Goal: Transaction & Acquisition: Subscribe to service/newsletter

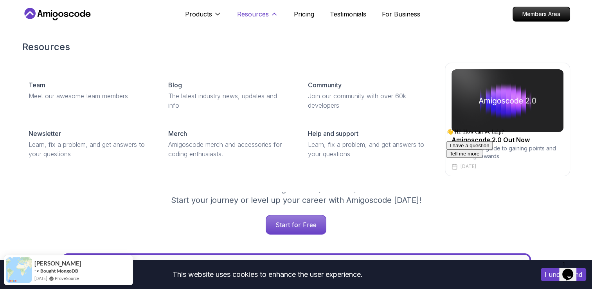
click at [272, 11] on icon at bounding box center [274, 14] width 8 height 8
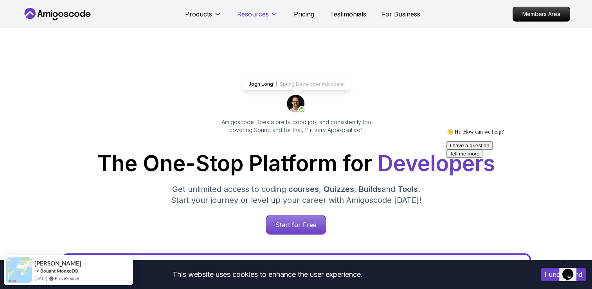
click at [272, 11] on icon at bounding box center [274, 14] width 8 height 8
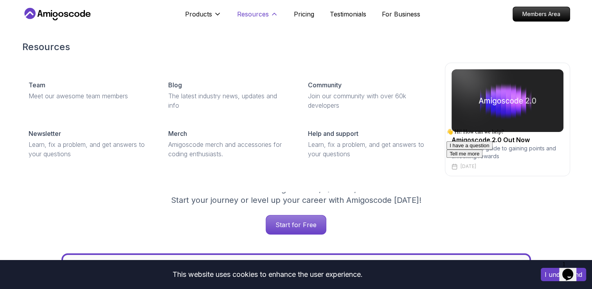
click at [268, 13] on p "Resources" at bounding box center [253, 13] width 32 height 9
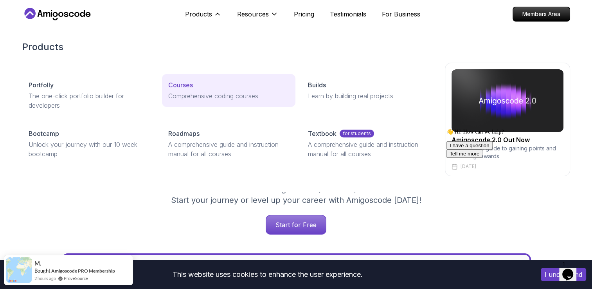
click at [197, 95] on p "Comprehensive coding courses" at bounding box center [228, 95] width 121 height 9
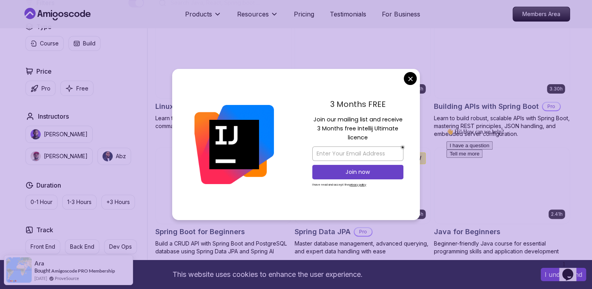
scroll to position [274, 0]
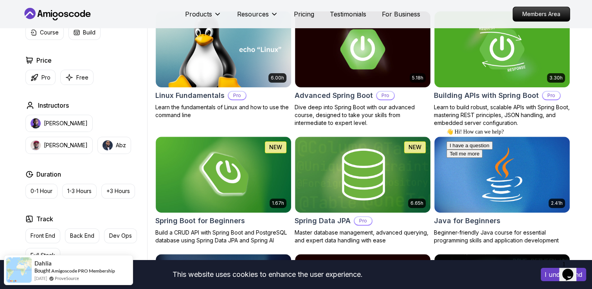
scroll to position [196, 0]
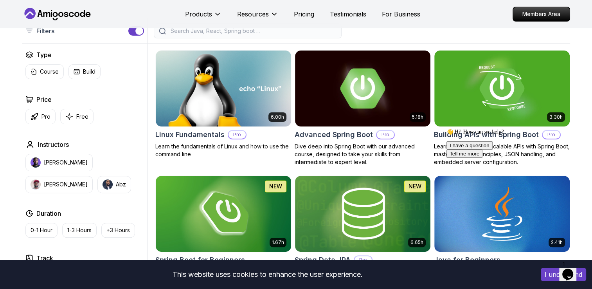
click at [446, 128] on icon "Chat attention grabber" at bounding box center [446, 128] width 0 height 0
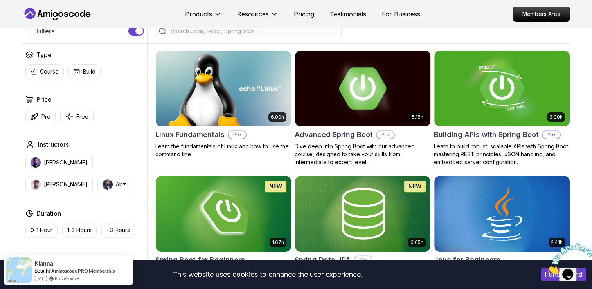
click at [358, 135] on h2 "Advanced Spring Boot" at bounding box center [334, 134] width 78 height 11
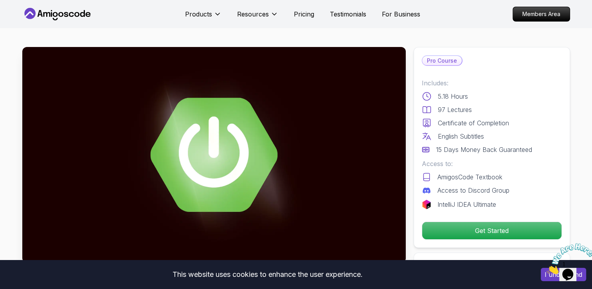
scroll to position [39, 0]
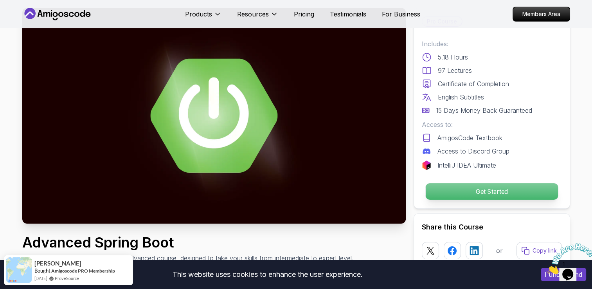
click at [482, 188] on p "Get Started" at bounding box center [491, 191] width 132 height 16
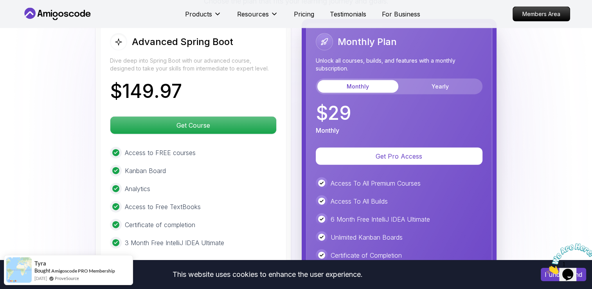
scroll to position [1727, 0]
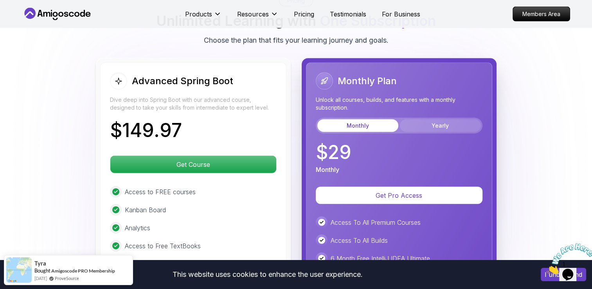
click at [430, 119] on button "Yearly" at bounding box center [440, 125] width 81 height 13
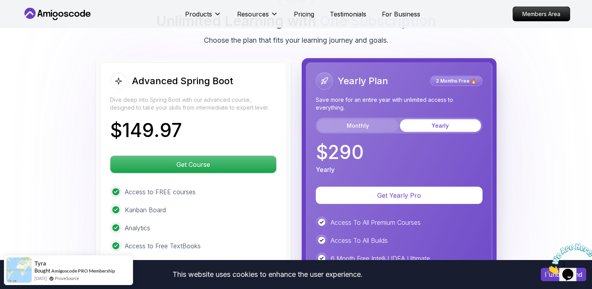
click at [369, 119] on button "Monthly" at bounding box center [357, 125] width 81 height 13
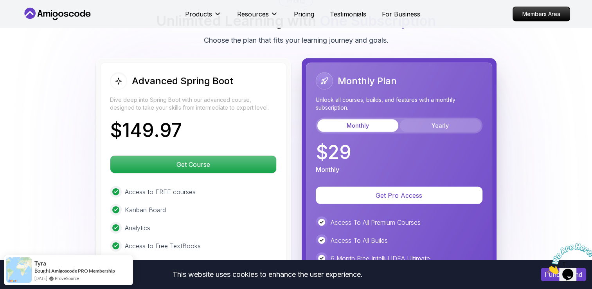
click at [437, 119] on button "Yearly" at bounding box center [440, 125] width 81 height 13
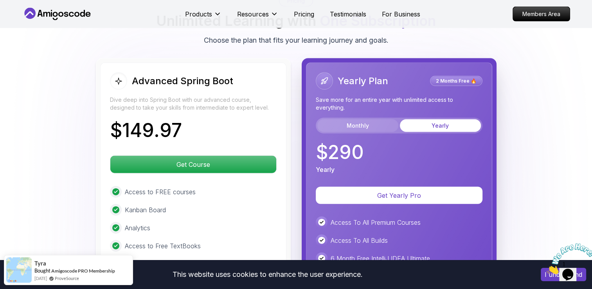
click at [364, 119] on button "Monthly" at bounding box center [357, 125] width 81 height 13
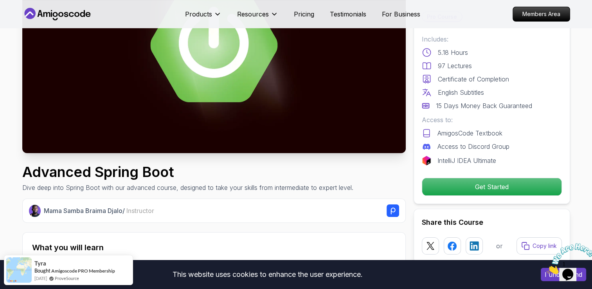
scroll to position [5, 0]
